Goal: Navigation & Orientation: Find specific page/section

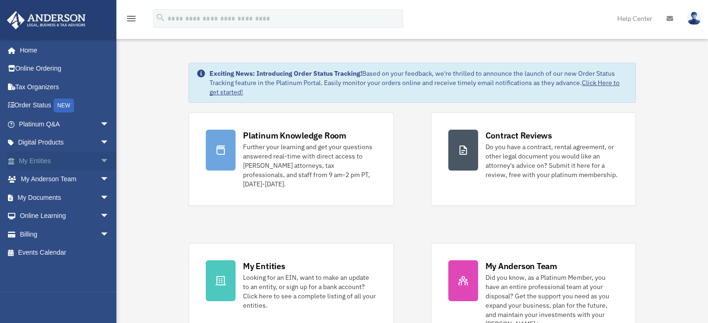
click at [100, 163] on span "arrow_drop_down" at bounding box center [109, 161] width 19 height 19
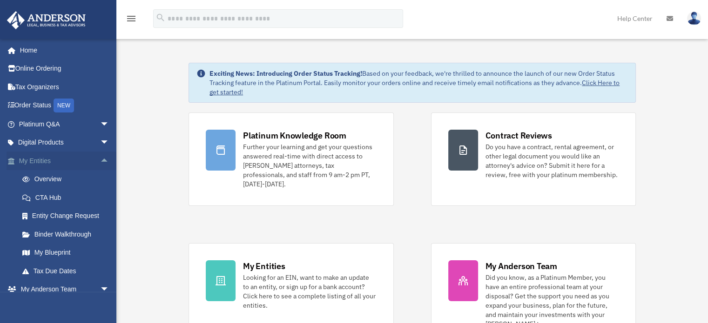
click at [66, 166] on link "My Entities arrow_drop_up" at bounding box center [65, 161] width 117 height 19
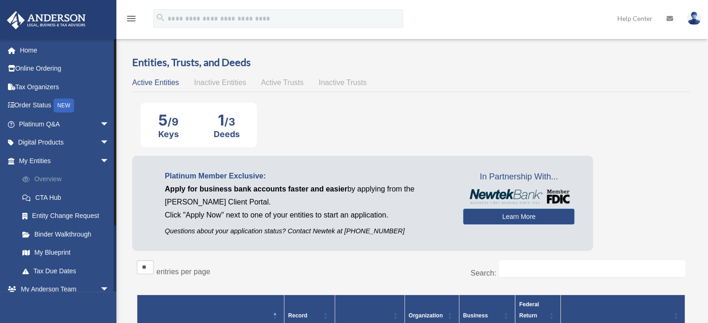
click at [34, 175] on link "Overview" at bounding box center [68, 179] width 110 height 19
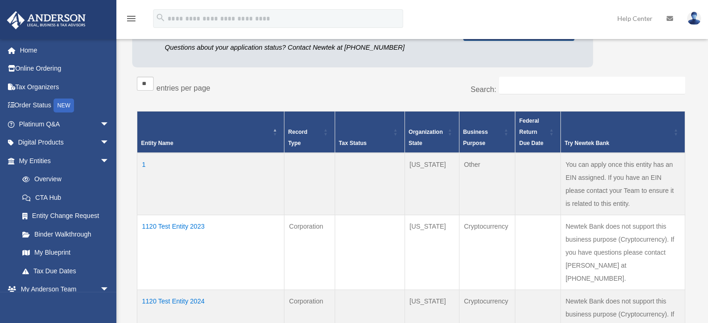
scroll to position [186, 0]
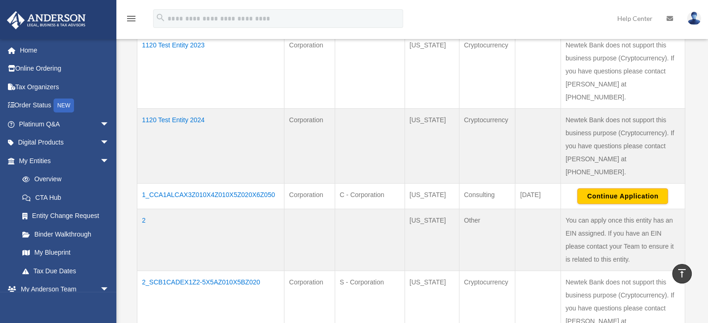
scroll to position [372, 0]
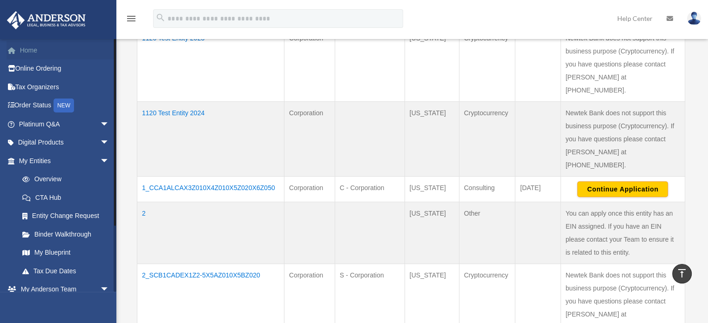
click at [50, 52] on link "Home" at bounding box center [65, 50] width 117 height 19
